Goal: Check status: Check status

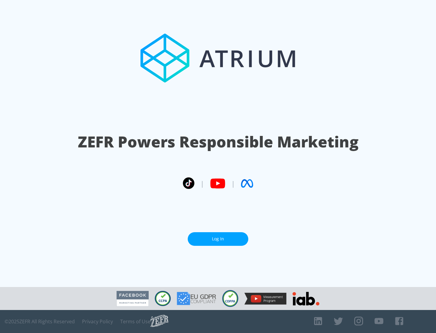
click at [218, 239] on link "Log In" at bounding box center [218, 239] width 61 height 14
